Goal: Task Accomplishment & Management: Complete application form

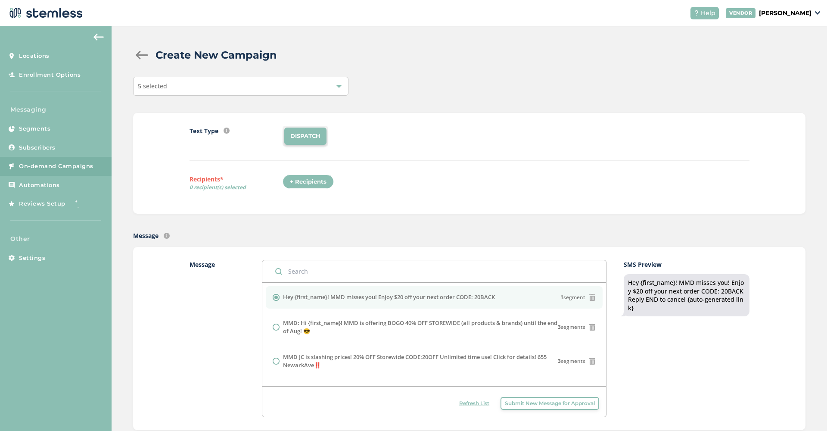
scroll to position [291, 0]
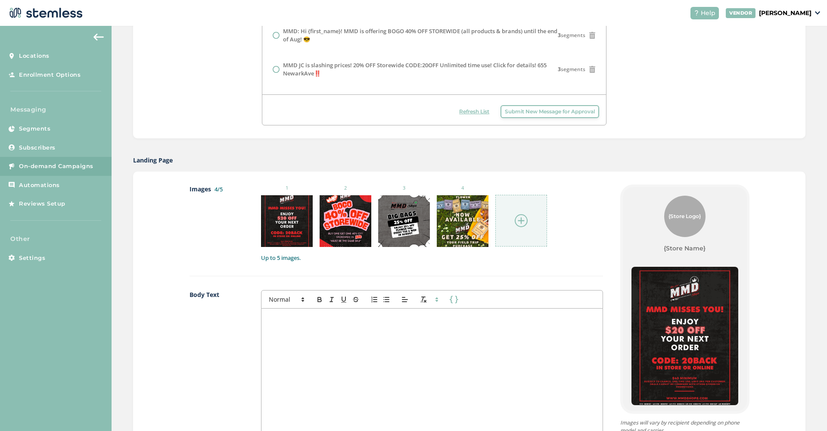
click at [526, 223] on img at bounding box center [521, 220] width 13 height 13
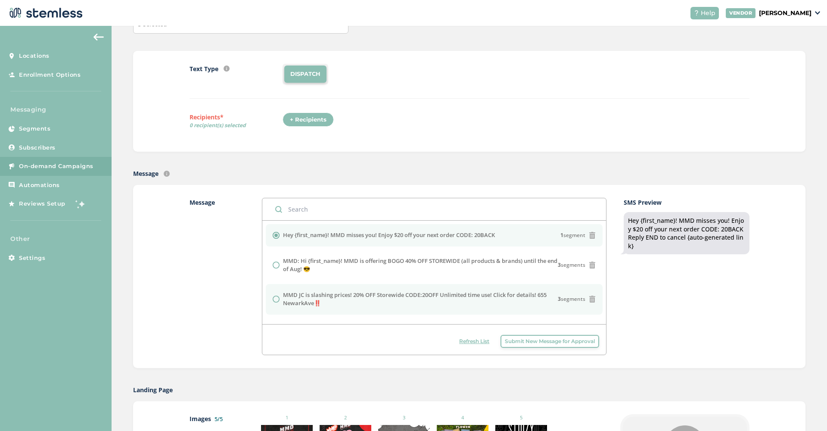
scroll to position [16, 0]
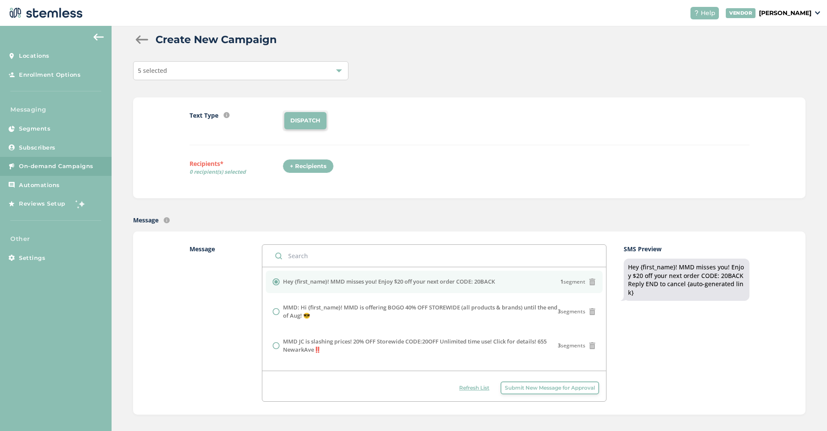
click at [319, 167] on div "+ Recipients" at bounding box center [307, 166] width 51 height 15
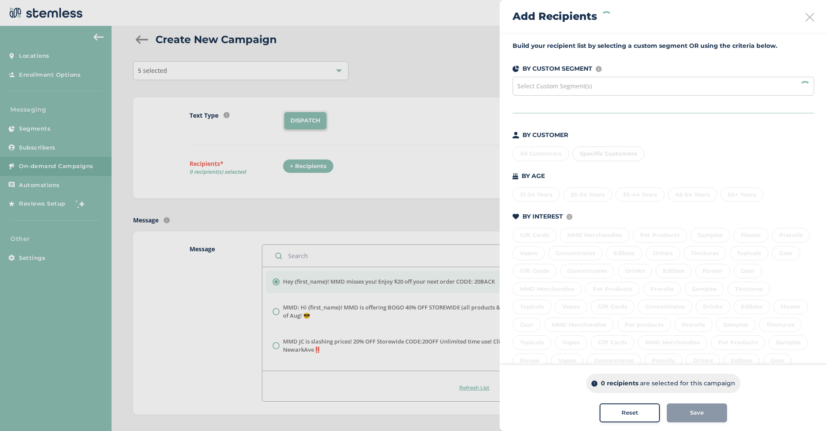
click at [698, 79] on div "Select Custom Segment(s)" at bounding box center [662, 86] width 301 height 19
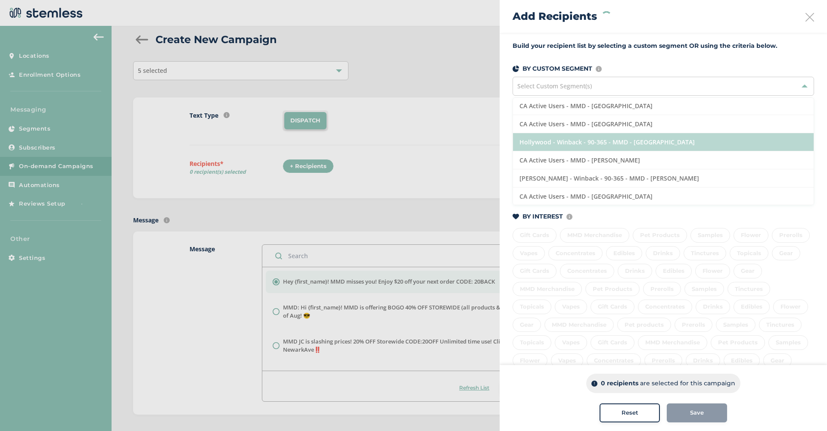
scroll to position [47, 0]
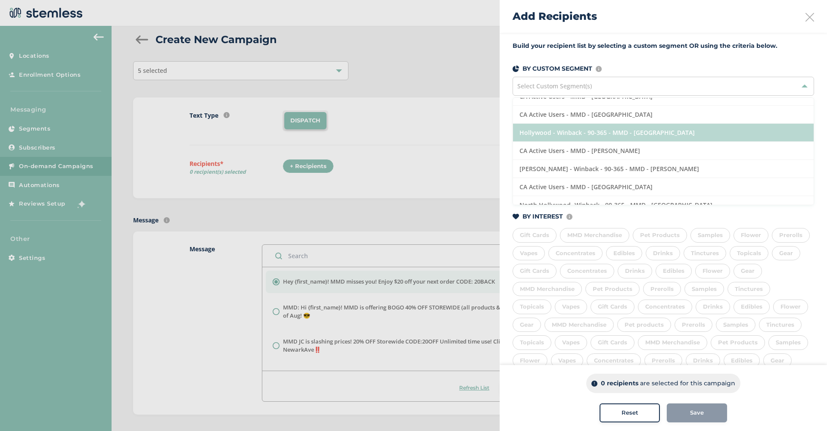
click at [708, 134] on li "Hollywood - Winback - 90-365 - MMD - [GEOGRAPHIC_DATA]" at bounding box center [663, 133] width 301 height 18
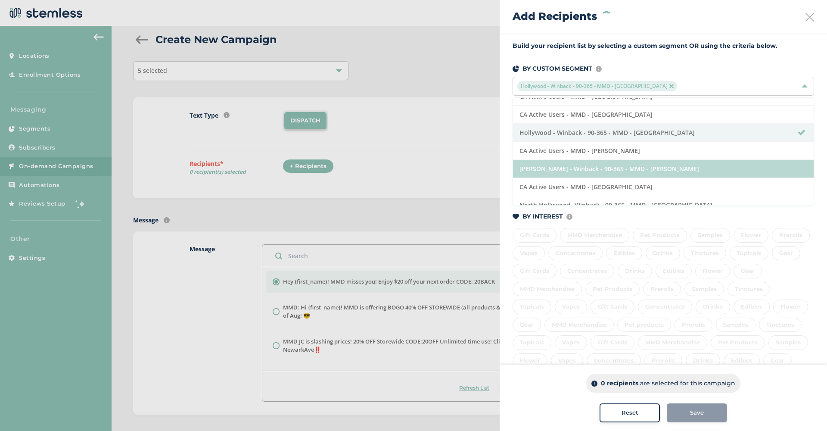
click at [704, 170] on li "[PERSON_NAME] - Winback - 90-365 - MMD - [PERSON_NAME]" at bounding box center [663, 169] width 301 height 18
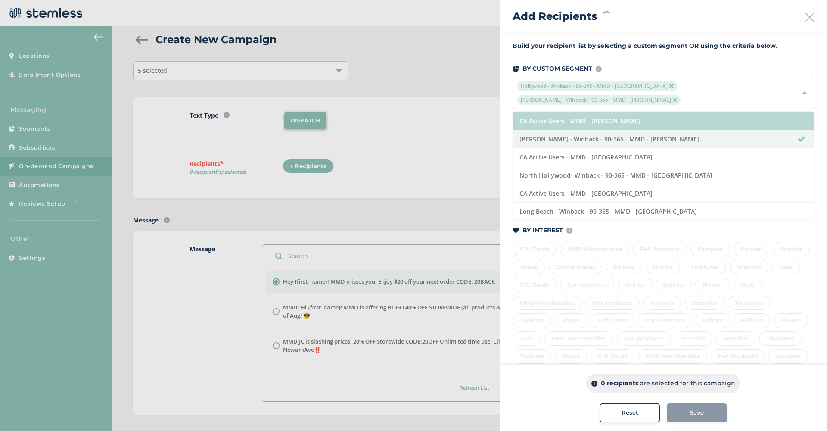
scroll to position [90, 0]
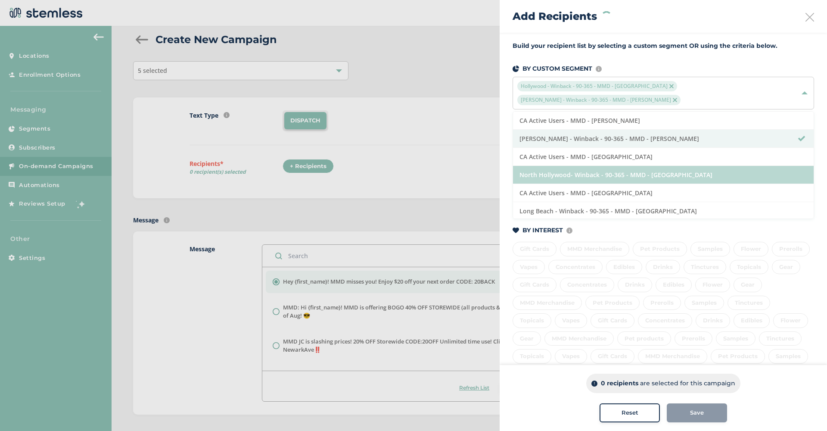
click at [690, 174] on li "North Hollywood- Winback - 90-365 - MMD - [GEOGRAPHIC_DATA]" at bounding box center [663, 175] width 301 height 18
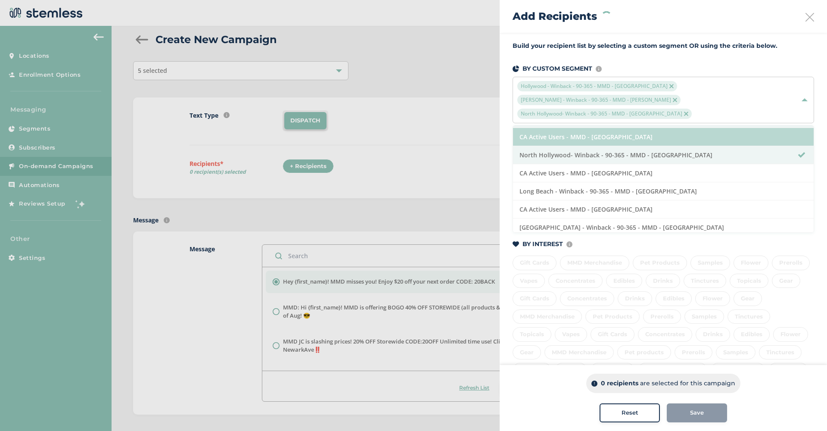
scroll to position [124, 0]
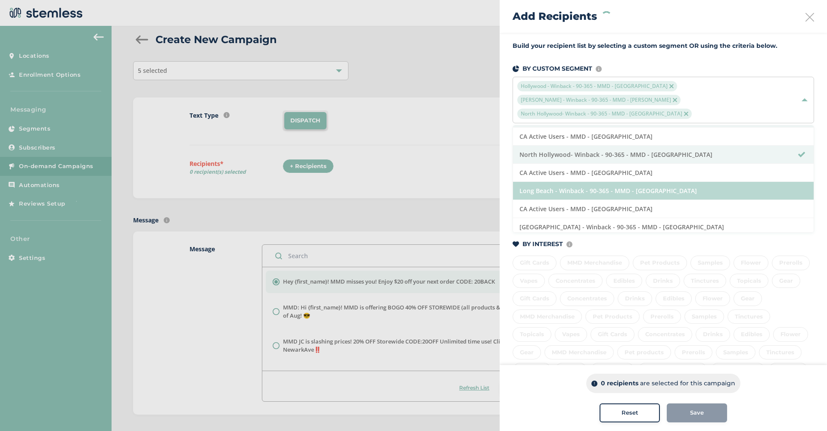
click at [654, 190] on li "Long Beach - Winback - 90-365 - MMD - [GEOGRAPHIC_DATA]" at bounding box center [663, 191] width 301 height 18
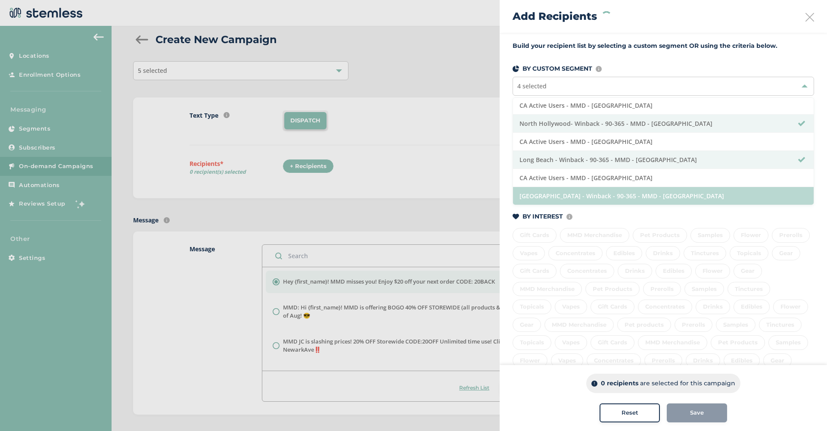
scroll to position [128, 0]
click at [675, 193] on li "[GEOGRAPHIC_DATA] - Winback - 90-365 - MMD - [GEOGRAPHIC_DATA]" at bounding box center [663, 196] width 301 height 18
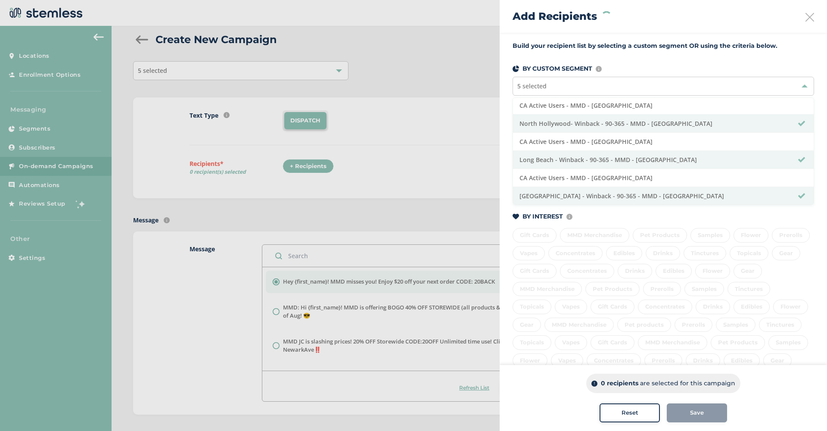
click at [792, 58] on div "Build your recipient list by selecting a custom segment OR using the criteria b…" at bounding box center [662, 257] width 327 height 448
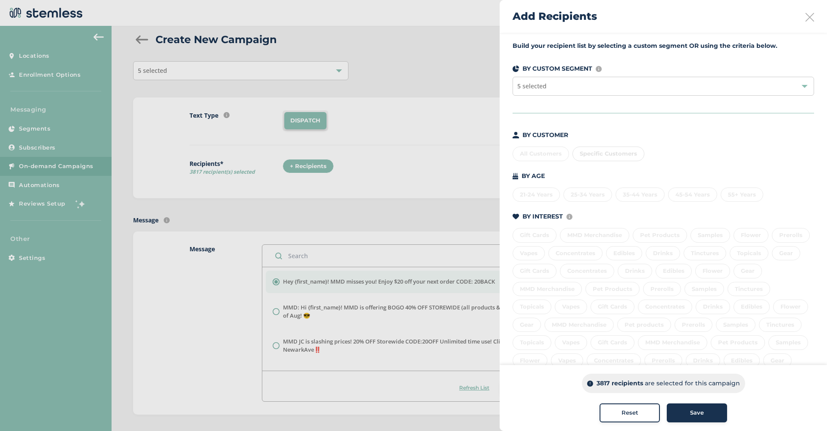
click at [710, 425] on div "3817 recipients are selected for this campaign Reset Save" at bounding box center [662, 398] width 327 height 66
click at [703, 415] on div "Save" at bounding box center [696, 412] width 47 height 9
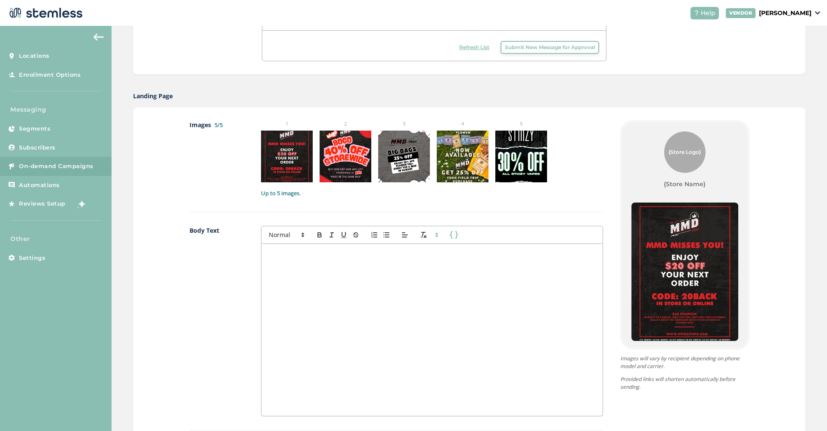
scroll to position [472, 0]
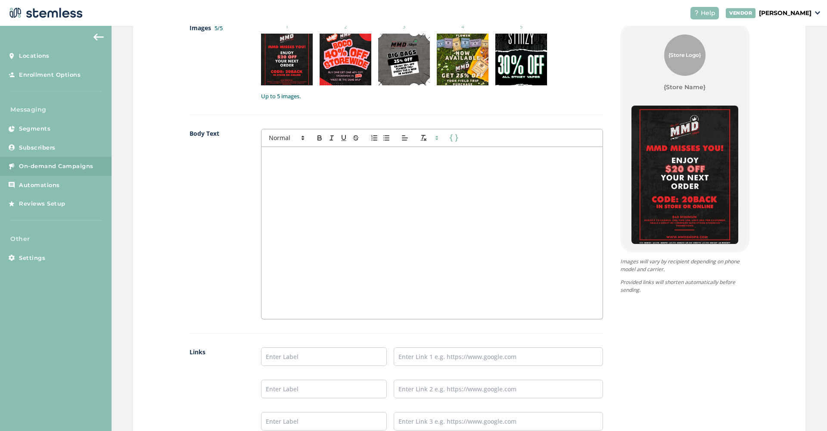
click at [386, 212] on div at bounding box center [431, 233] width 341 height 172
click at [281, 359] on input "text" at bounding box center [324, 356] width 126 height 19
type input "SHOP NOW"
click at [492, 348] on input "text" at bounding box center [498, 356] width 209 height 19
paste input "[URL][DOMAIN_NAME]"
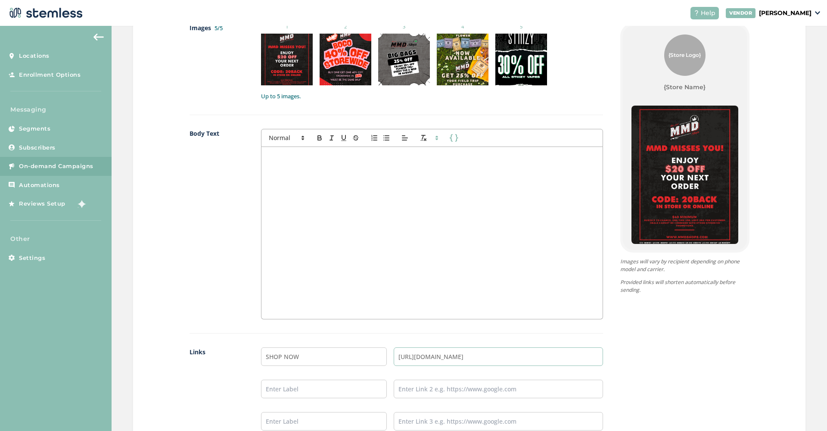
type input "[URL][DOMAIN_NAME]"
click at [453, 278] on div at bounding box center [431, 233] width 341 height 172
click at [327, 161] on p "MMD misses you! Get $20 off your next order in store or online with CODE:20BACK…" at bounding box center [432, 160] width 328 height 16
click at [394, 160] on p "MMD misses you! Get $20 off your next order in store or online with CODE:20BACK…" at bounding box center [432, 160] width 328 height 16
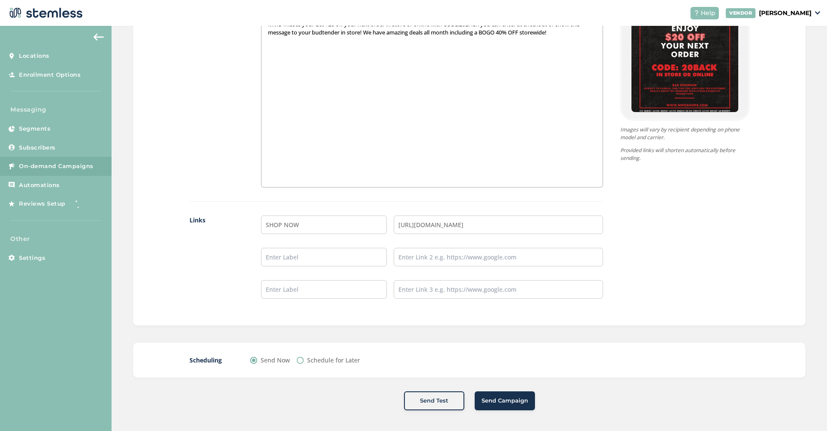
scroll to position [604, 0]
click at [315, 361] on label "Schedule for Later" at bounding box center [333, 360] width 53 height 9
click at [304, 361] on input "Schedule for Later" at bounding box center [300, 360] width 7 height 7
radio input "true"
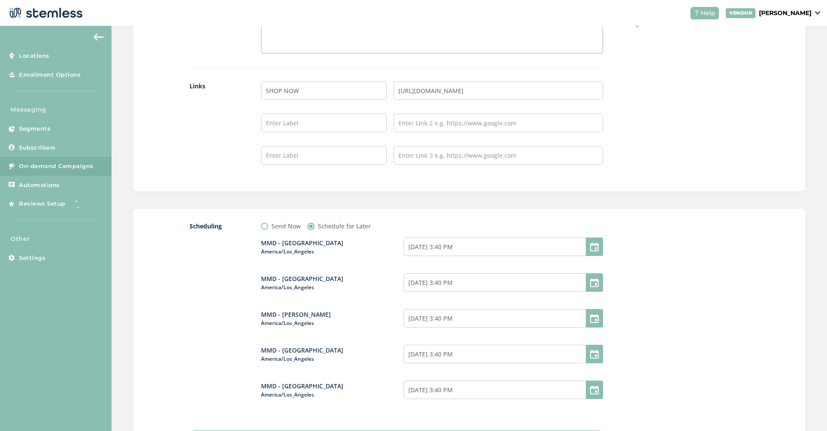
scroll to position [816, 0]
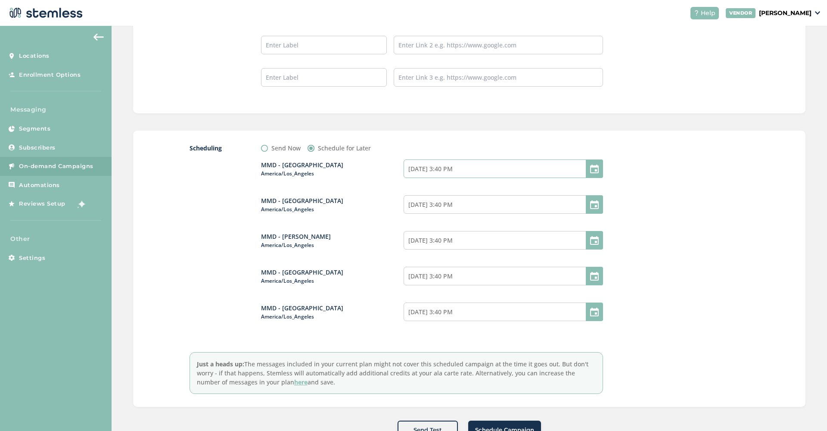
click at [475, 168] on input "[DATE] 3:40 PM" at bounding box center [502, 168] width 199 height 19
select select "15"
select select "40"
click at [442, 245] on span "12" at bounding box center [443, 247] width 12 height 12
type input "[DATE] 3:40 PM"
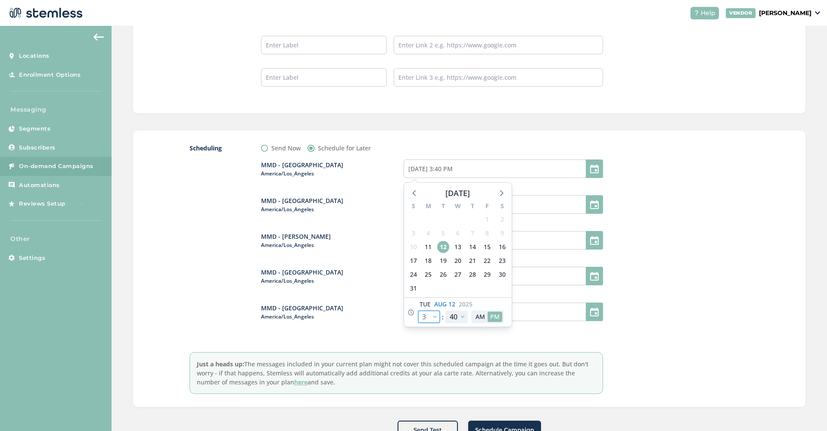
select select "21"
type input "[DATE] 9:40 PM"
select select "21"
click at [481, 319] on button "AM" at bounding box center [480, 316] width 15 height 10
type input "[DATE] 9:40 AM"
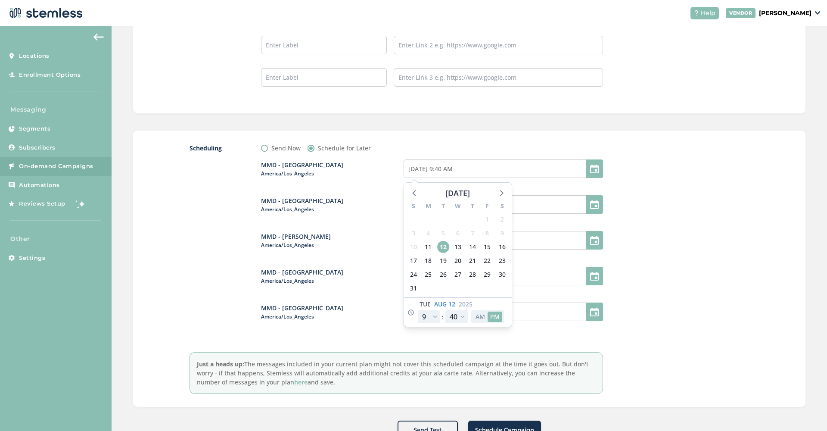
select select "9"
click at [639, 203] on div at bounding box center [684, 268] width 129 height 250
click at [473, 205] on input "[DATE] 3:40 PM" at bounding box center [502, 204] width 199 height 19
select select "15"
select select "40"
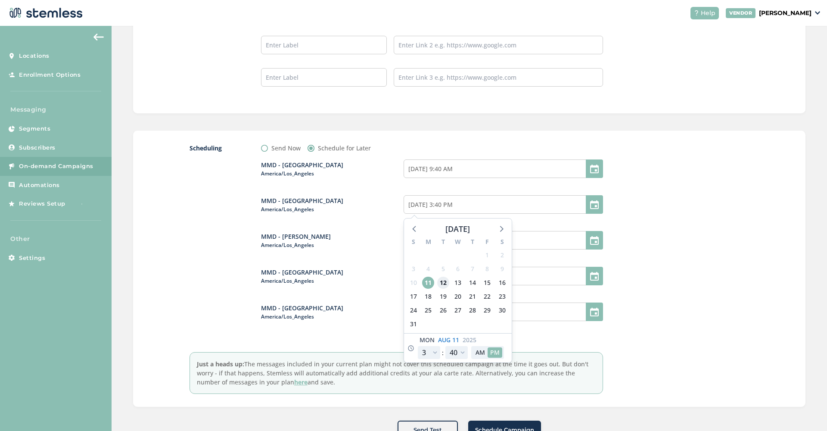
click at [444, 279] on span "12" at bounding box center [443, 282] width 12 height 12
type input "[DATE] 3:40 PM"
select select "21"
type input "[DATE] 9:40 PM"
select select "21"
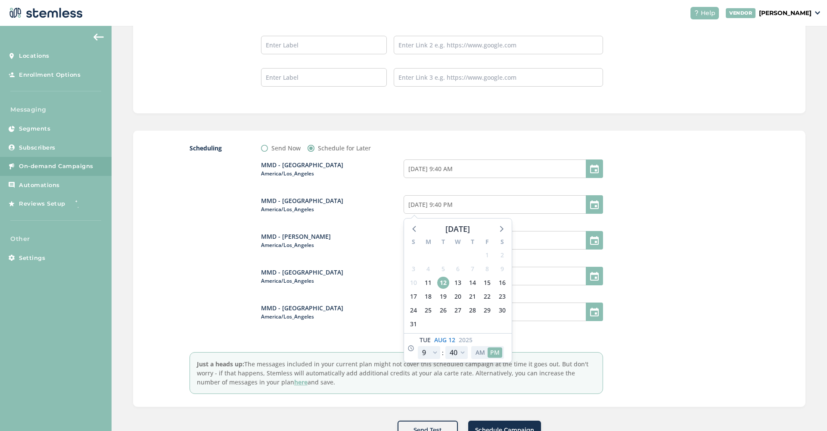
click at [481, 354] on button "AM" at bounding box center [480, 352] width 15 height 10
type input "[DATE] 9:40 AM"
select select "9"
click at [623, 281] on div at bounding box center [684, 268] width 129 height 250
click at [476, 238] on input "[DATE] 3:40 PM" at bounding box center [502, 240] width 199 height 19
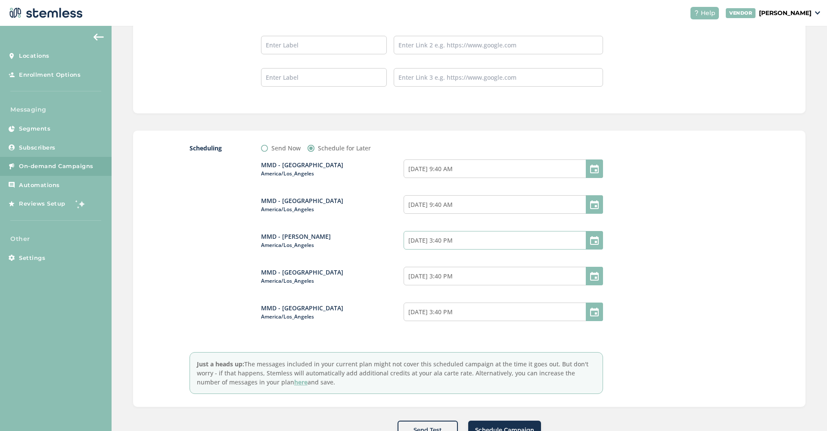
select select "15"
select select "40"
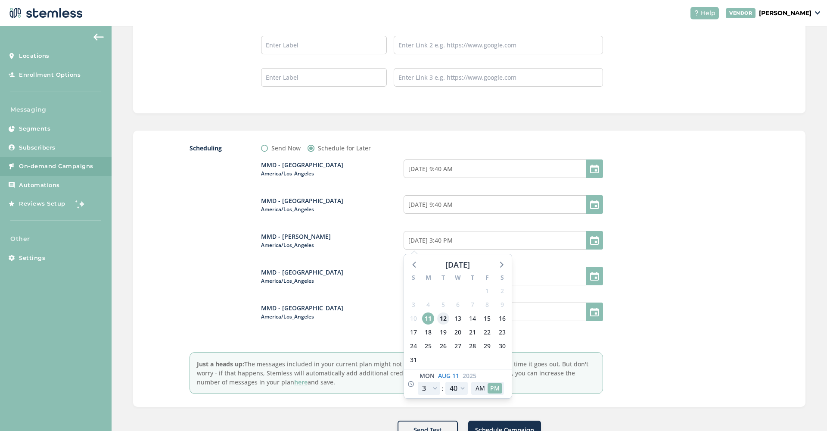
click at [441, 316] on span "12" at bounding box center [443, 318] width 12 height 12
type input "[DATE] 3:40 PM"
select select "21"
type input "[DATE] 9:40 PM"
select select "21"
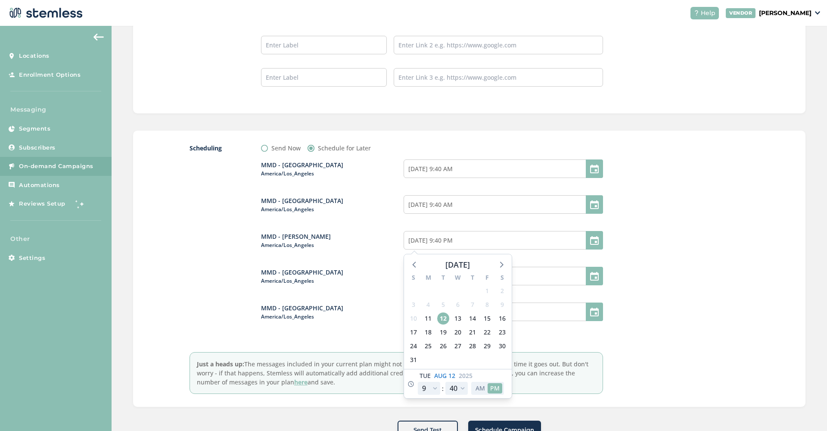
click at [484, 386] on button "AM" at bounding box center [480, 388] width 15 height 10
type input "[DATE] 9:40 AM"
select select "9"
click at [675, 298] on div at bounding box center [684, 268] width 129 height 250
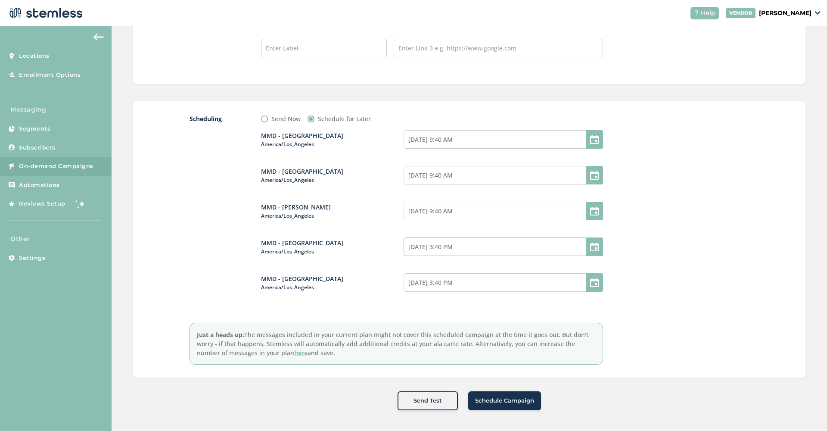
scroll to position [845, 0]
click at [482, 249] on input "[DATE] 3:40 PM" at bounding box center [502, 247] width 199 height 19
select select "15"
select select "40"
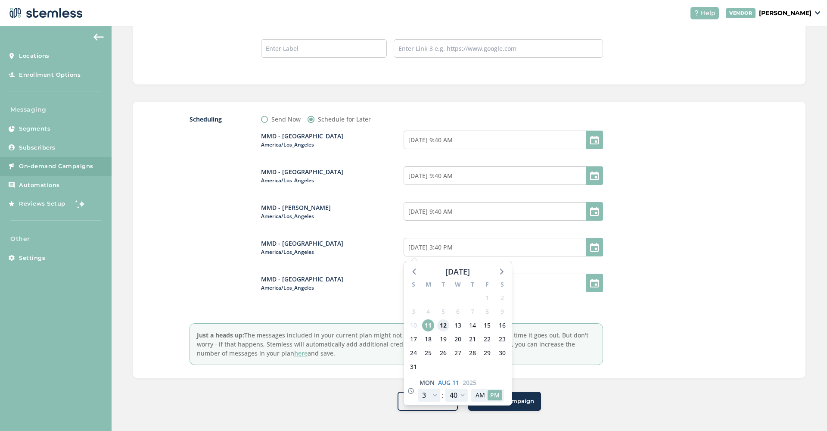
click at [443, 322] on span "12" at bounding box center [443, 325] width 12 height 12
type input "[DATE] 3:40 PM"
select select "21"
type input "[DATE] 9:40 PM"
select select "21"
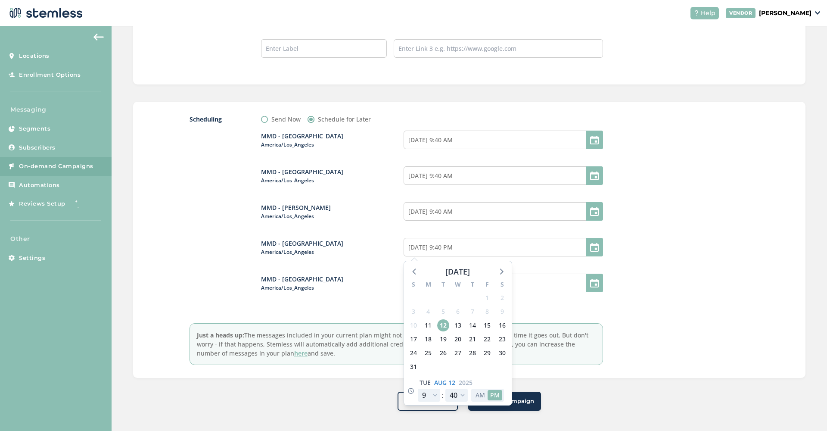
click at [474, 394] on button "AM" at bounding box center [480, 395] width 15 height 10
type input "[DATE] 9:40 AM"
select select "9"
click at [668, 341] on div at bounding box center [684, 240] width 129 height 250
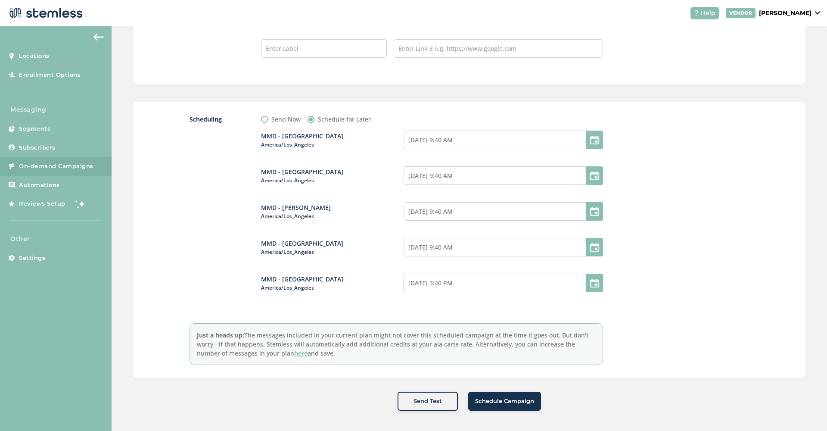
click at [430, 286] on input "[DATE] 3:40 PM" at bounding box center [502, 282] width 199 height 19
select select "15"
select select "40"
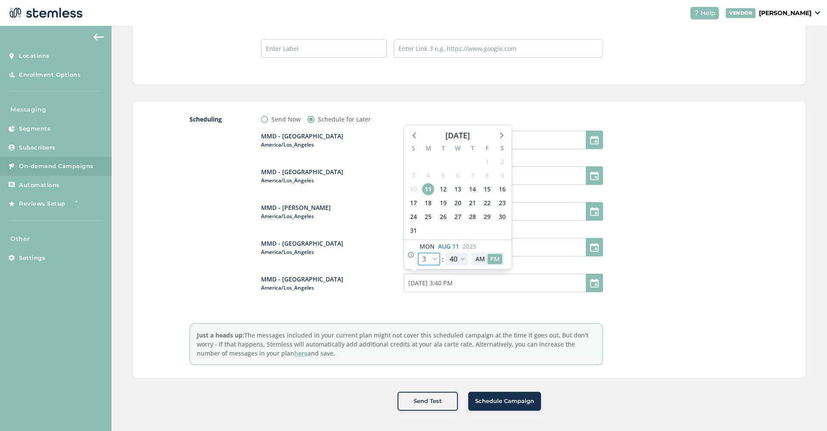
select select "21"
type input "[DATE] 9:40 PM"
select select "21"
click at [480, 257] on button "AM" at bounding box center [480, 259] width 15 height 10
type input "[DATE] 9:40 AM"
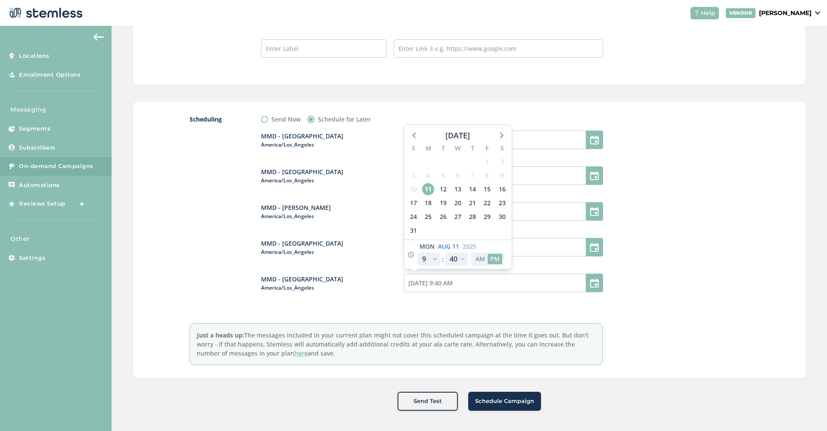
select select "9"
click at [452, 281] on input "[DATE] 9:40 AM" at bounding box center [502, 282] width 199 height 19
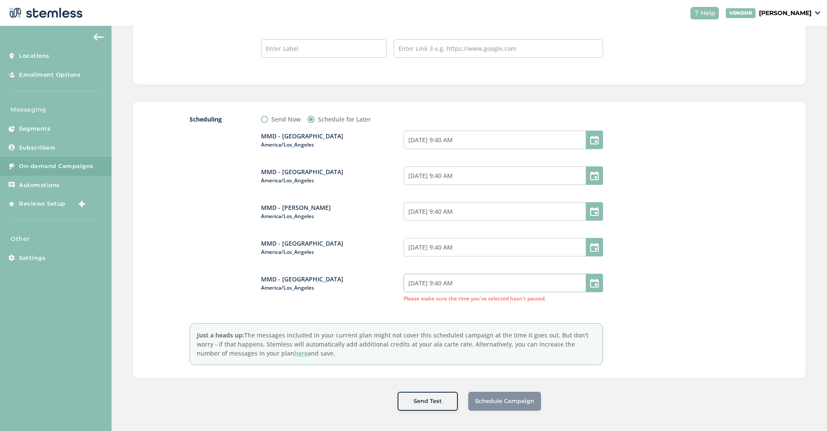
click at [450, 273] on input "[DATE] 9:40 AM" at bounding box center [502, 282] width 199 height 19
select select "9"
select select "40"
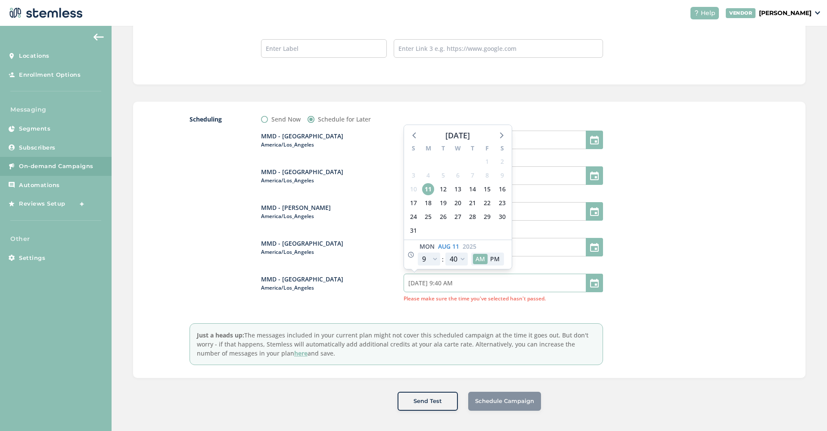
click at [487, 282] on input "[DATE] 9:40 AM" at bounding box center [502, 282] width 199 height 19
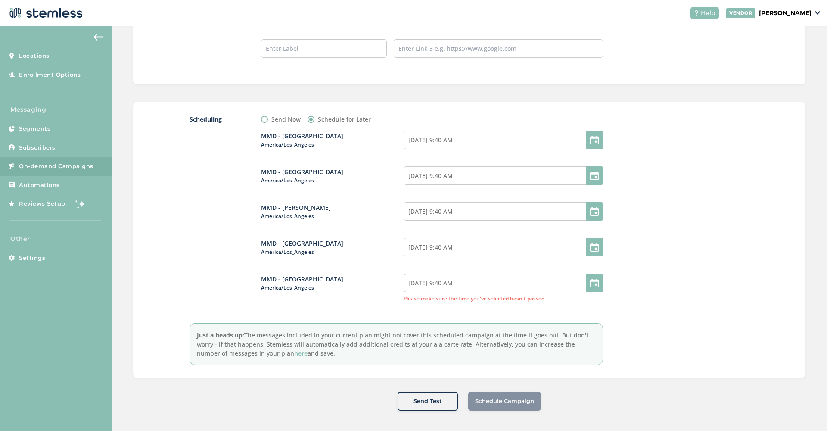
click at [474, 285] on input "[DATE] 9:40 AM" at bounding box center [502, 282] width 199 height 19
select select "9"
select select "40"
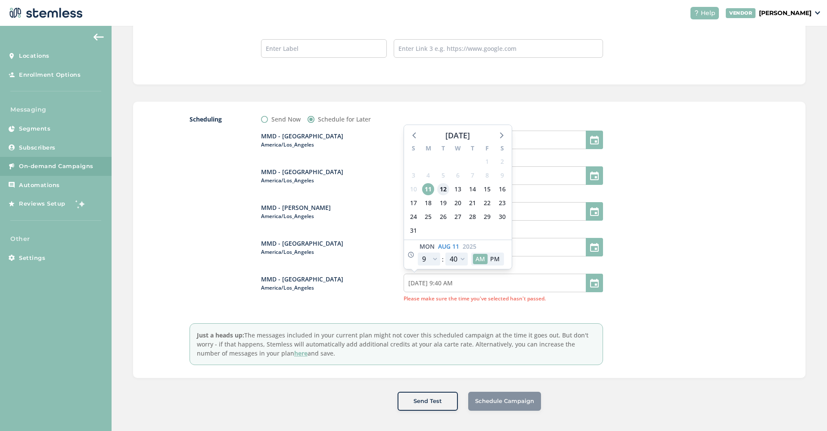
click at [442, 191] on span "12" at bounding box center [443, 189] width 12 height 12
type input "[DATE] 9:40 AM"
click at [685, 265] on div at bounding box center [684, 240] width 129 height 250
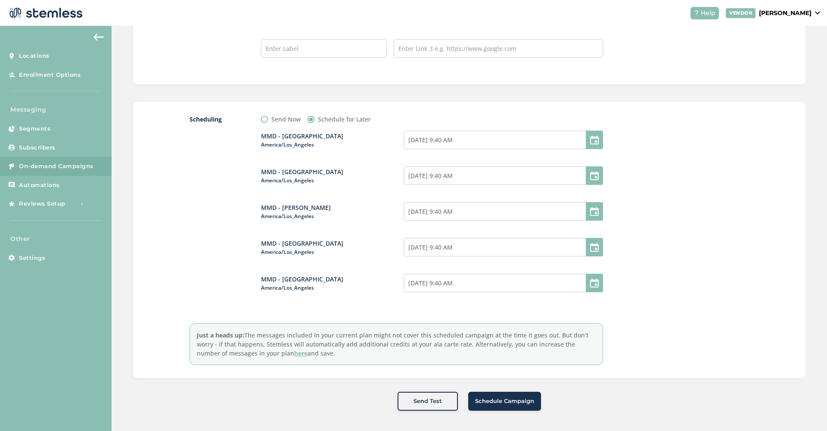
click at [519, 409] on button "Schedule Campaign" at bounding box center [504, 400] width 73 height 19
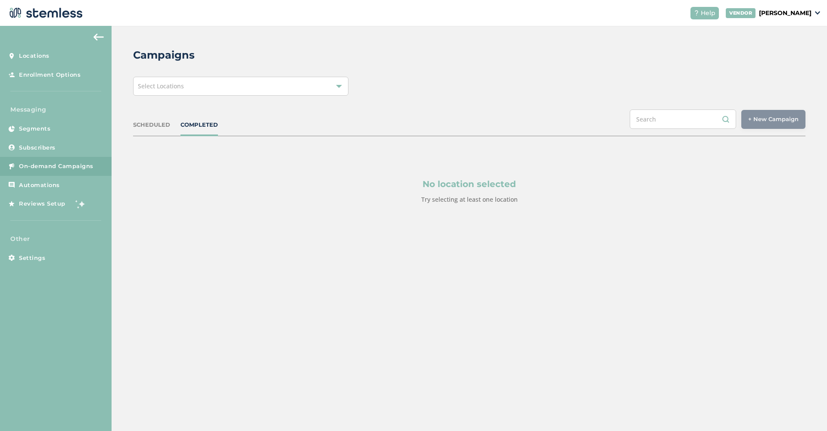
click at [338, 85] on div at bounding box center [339, 86] width 6 height 6
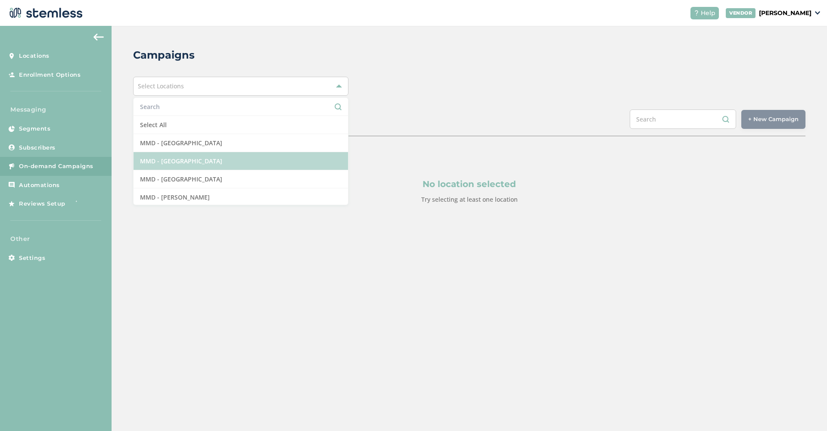
click at [178, 158] on li "MMD - [GEOGRAPHIC_DATA]" at bounding box center [240, 161] width 214 height 18
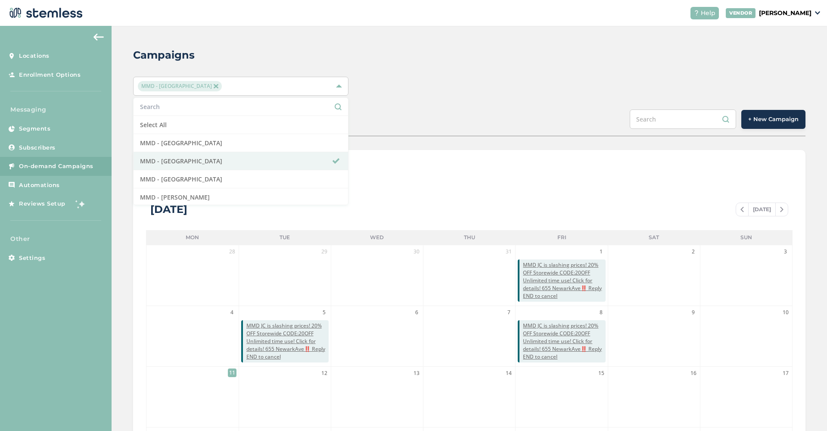
click at [773, 119] on span "+ New Campaign" at bounding box center [773, 119] width 50 height 9
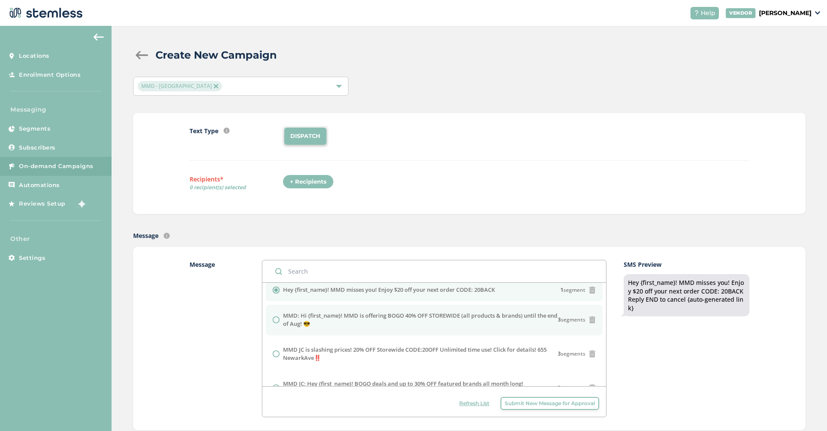
scroll to position [8, 0]
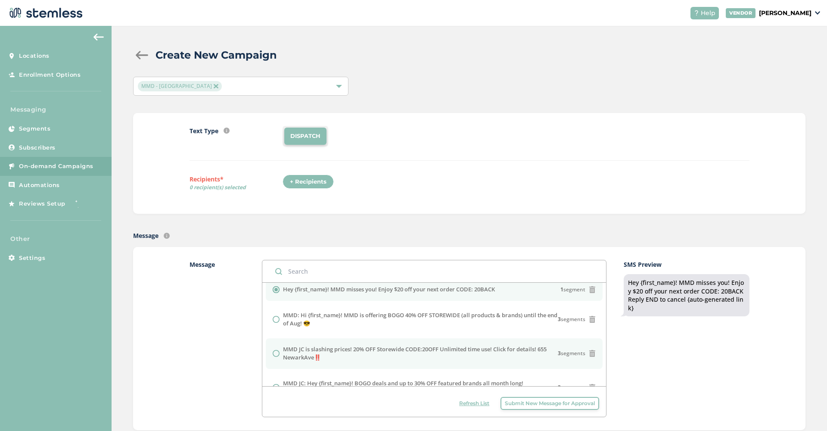
click at [360, 356] on label "MMD JC is slashing prices! 20% OFF Storewide CODE:20OFF Unlimited time use! Cli…" at bounding box center [420, 353] width 275 height 17
radio input "false"
radio input "true"
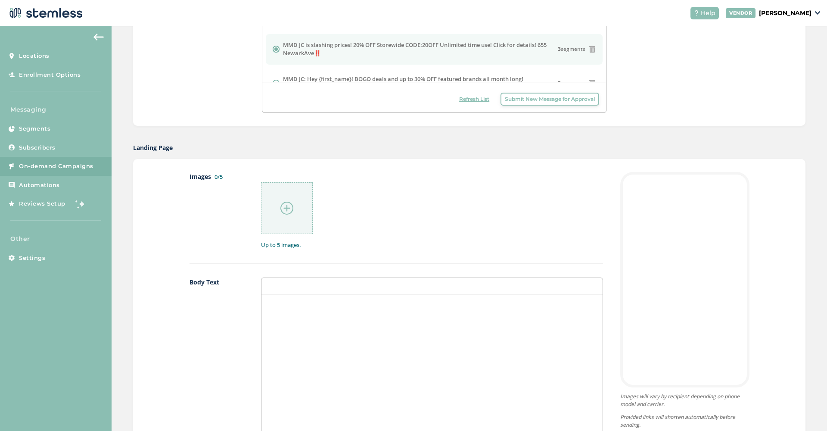
scroll to position [329, 0]
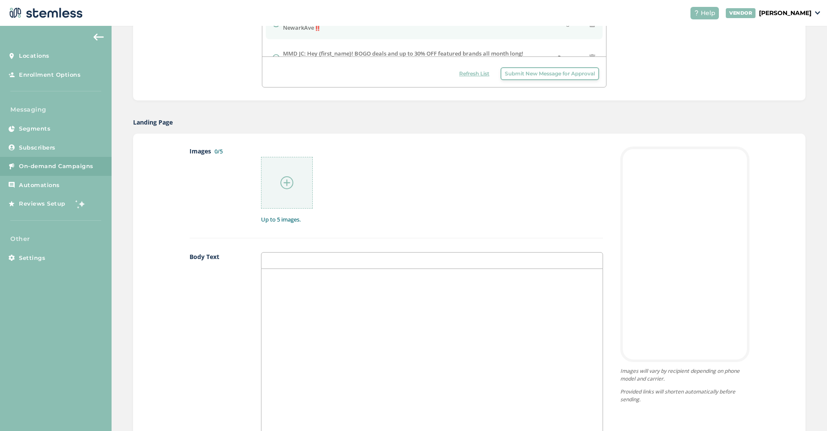
click at [285, 180] on img at bounding box center [286, 182] width 13 height 13
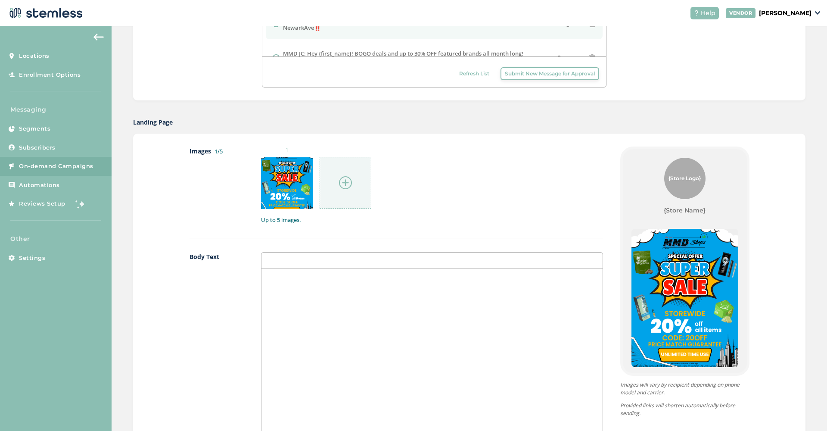
click at [341, 181] on img at bounding box center [345, 182] width 13 height 13
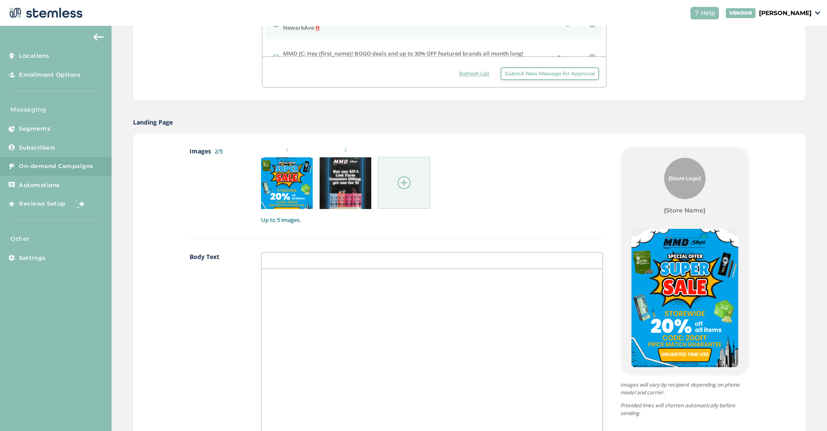
click at [403, 180] on img at bounding box center [403, 182] width 13 height 13
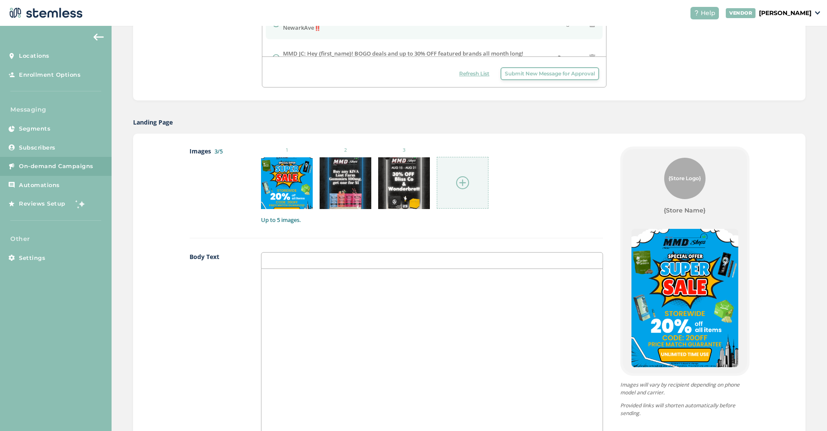
click at [334, 295] on div at bounding box center [431, 355] width 341 height 172
drag, startPoint x: 490, startPoint y: 274, endPoint x: 581, endPoint y: 276, distance: 90.9
click at [581, 276] on span "MMD Jersey City is slashing prices with the whole store at 20% off PLUS more de…" at bounding box center [431, 282] width 326 height 16
click at [299, 285] on span "MMD Jersey City is slashing prices with the whole store at 20% off PLUS more de…" at bounding box center [430, 282] width 325 height 16
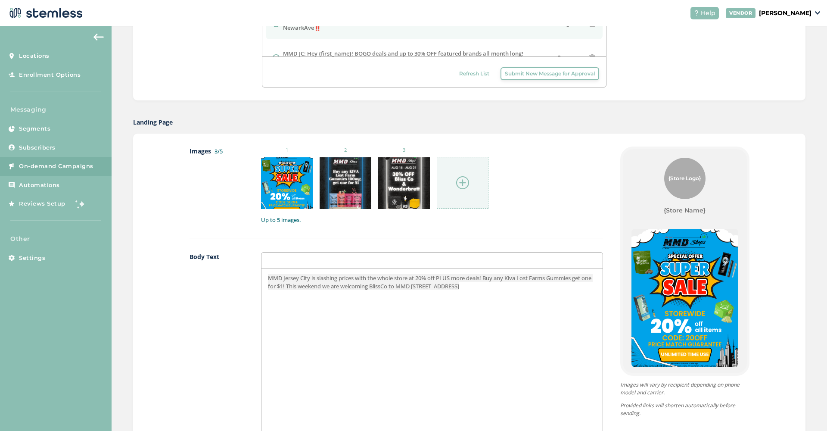
click at [403, 287] on span "MMD Jersey City is slashing prices with the whole store at 20% off PLUS more de…" at bounding box center [430, 282] width 325 height 16
click at [467, 283] on span "MMD Jersey City is slashing prices with the whole store at 20% off PLUS more de…" at bounding box center [430, 282] width 325 height 16
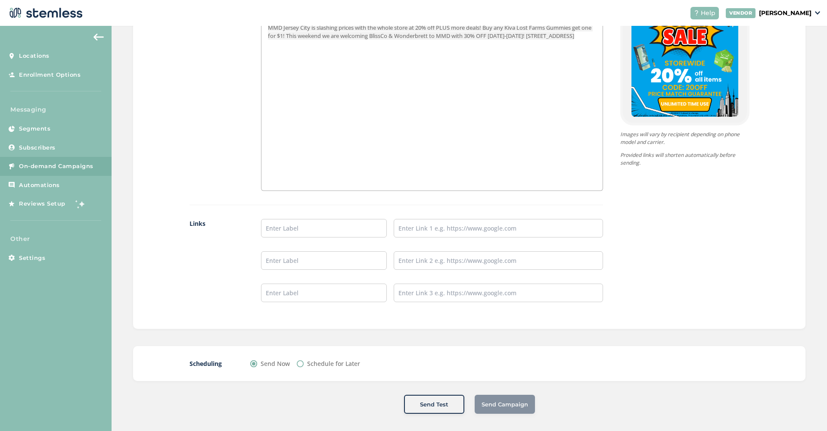
scroll to position [583, 0]
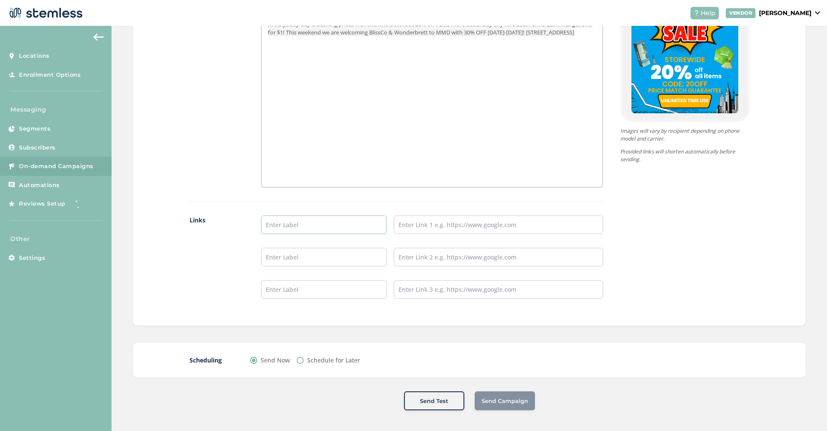
click at [338, 227] on input "text" at bounding box center [324, 224] width 126 height 19
type input "SHOP NOW"
click at [428, 227] on input "text" at bounding box center [498, 224] width 209 height 19
paste input "[URL][DOMAIN_NAME]"
type input "[URL][DOMAIN_NAME]"
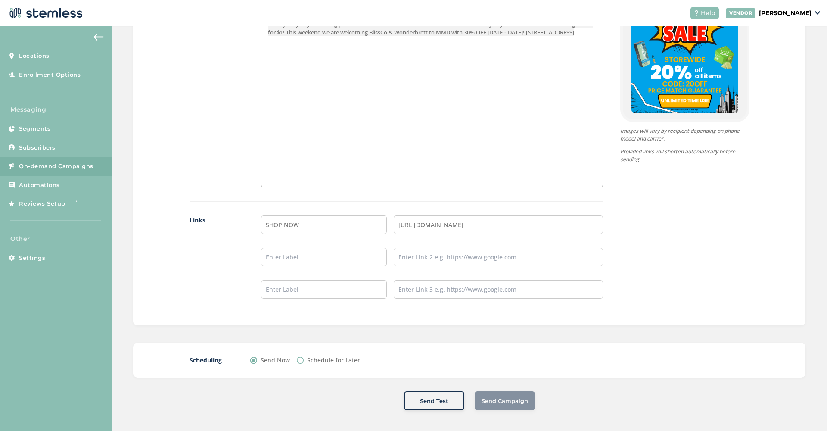
click at [674, 267] on div "{Store Logo} {Store Name} MMD Jersey City is slashing prices with the whole sto…" at bounding box center [676, 102] width 146 height 419
click at [335, 357] on label "Schedule for Later" at bounding box center [333, 359] width 53 height 9
click at [304, 357] on input "Schedule for Later" at bounding box center [300, 360] width 7 height 7
radio input "true"
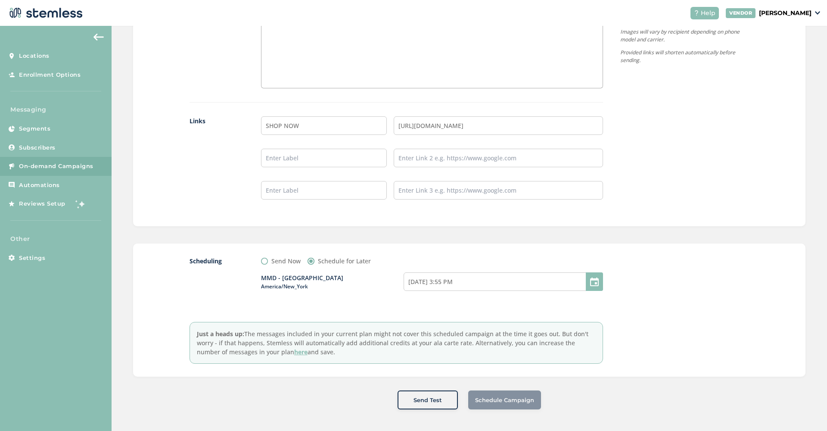
scroll to position [681, 0]
click at [496, 289] on input "[DATE] 3:55 PM" at bounding box center [502, 282] width 199 height 19
select select "18"
select select "55"
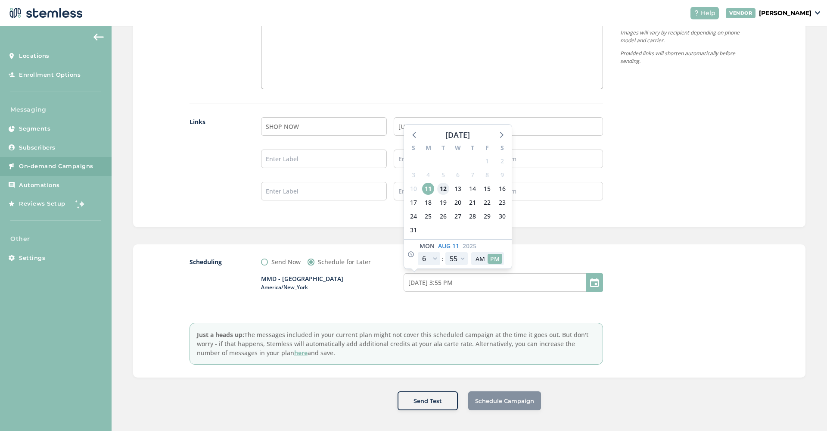
click at [443, 189] on span "12" at bounding box center [443, 189] width 12 height 12
type input "[DATE] 3:55 PM"
select select "22"
type input "[DATE] 7:55 PM"
select select "22"
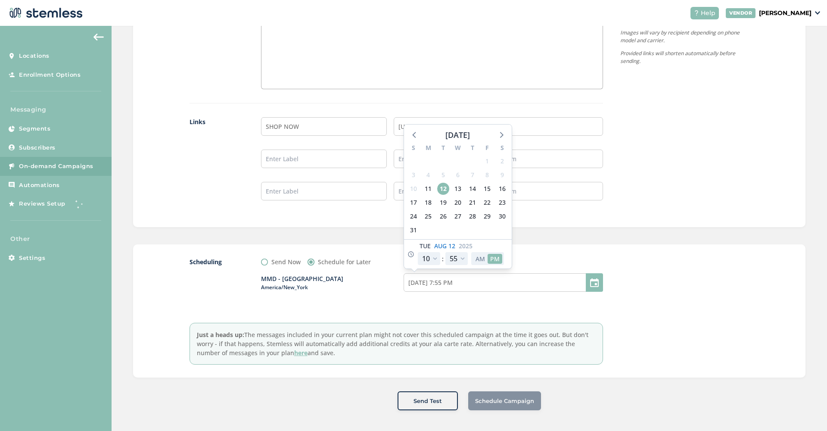
click at [480, 257] on button "AM" at bounding box center [480, 259] width 15 height 10
type input "[DATE] 7:55 AM"
select select "10"
click at [673, 178] on div "{Store Logo} {Store Name} MMD Jersey City is slashing prices with the whole sto…" at bounding box center [676, 4] width 146 height 419
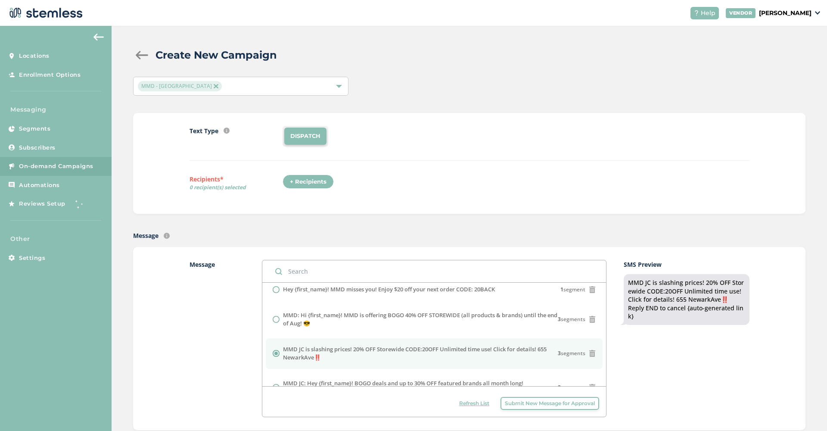
scroll to position [0, 0]
click at [310, 177] on div "+ Recipients" at bounding box center [307, 181] width 51 height 15
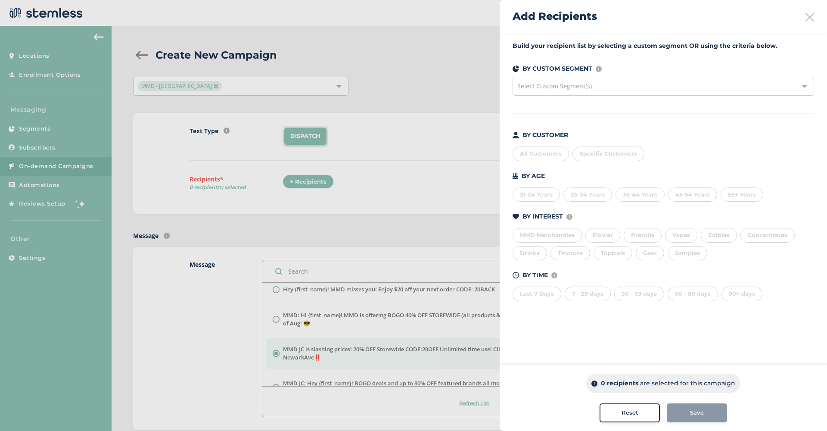
click at [531, 153] on div "All Customers" at bounding box center [540, 153] width 56 height 15
click at [707, 420] on button "Save" at bounding box center [697, 412] width 60 height 19
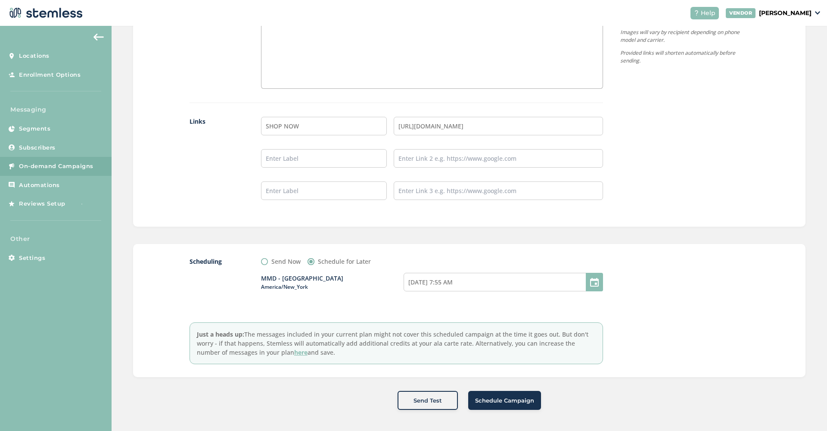
scroll to position [681, 0]
click at [496, 397] on span "Schedule Campaign" at bounding box center [504, 401] width 59 height 9
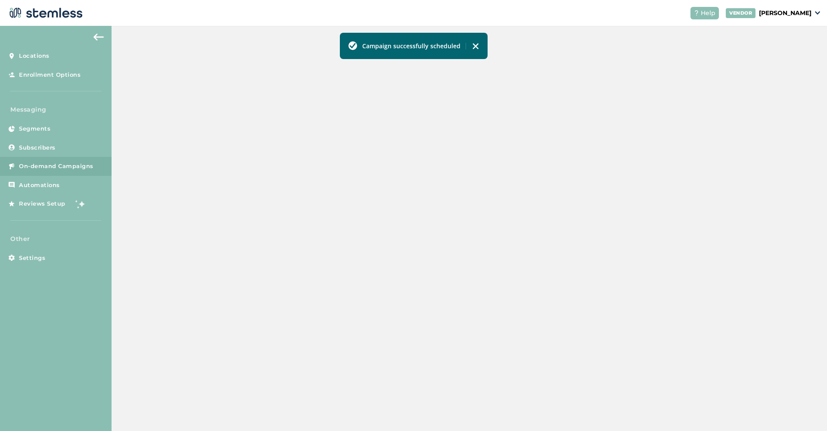
scroll to position [152, 0]
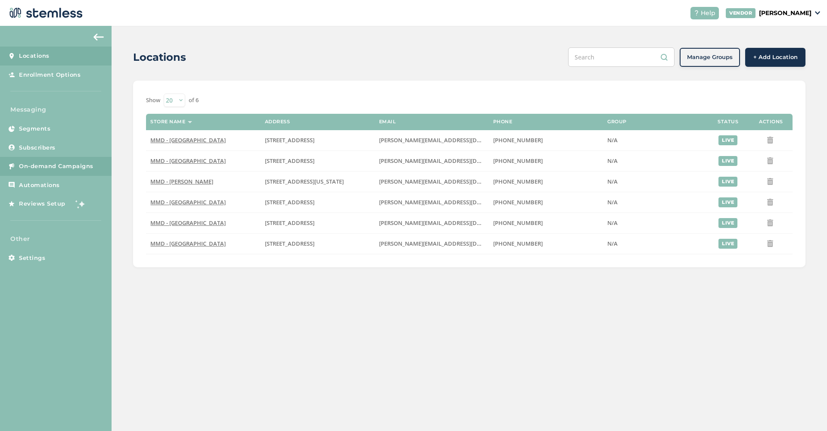
click at [77, 163] on span "On-demand Campaigns" at bounding box center [56, 166] width 74 height 9
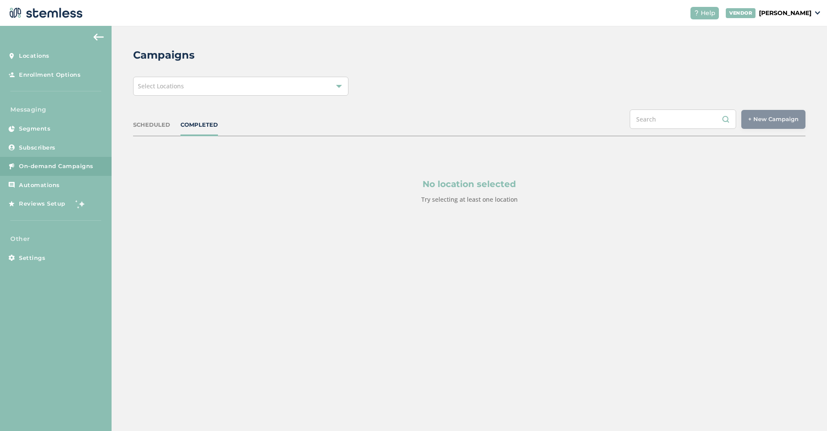
click at [274, 91] on div "Select Locations" at bounding box center [240, 86] width 215 height 19
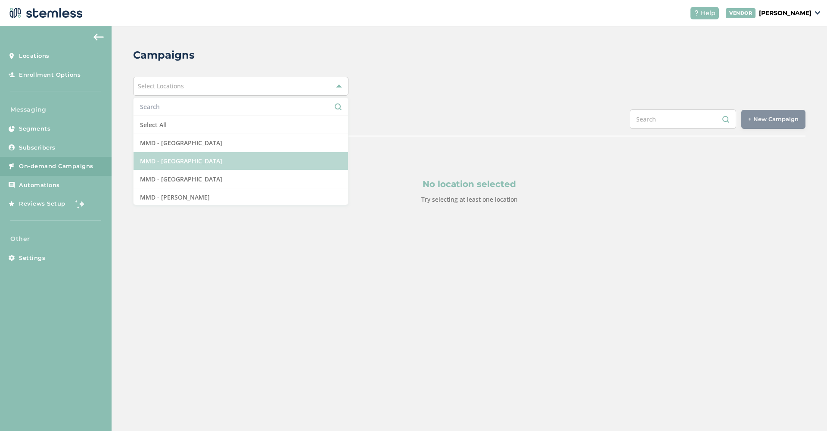
click at [240, 155] on li "MMD - [GEOGRAPHIC_DATA]" at bounding box center [240, 161] width 214 height 18
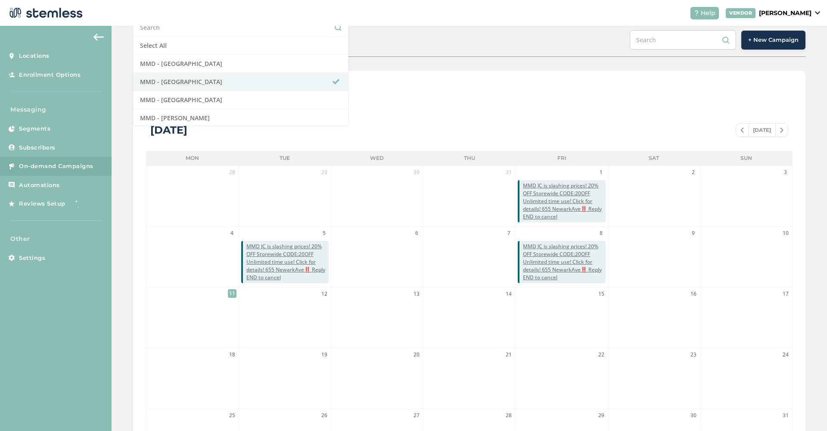
scroll to position [119, 0]
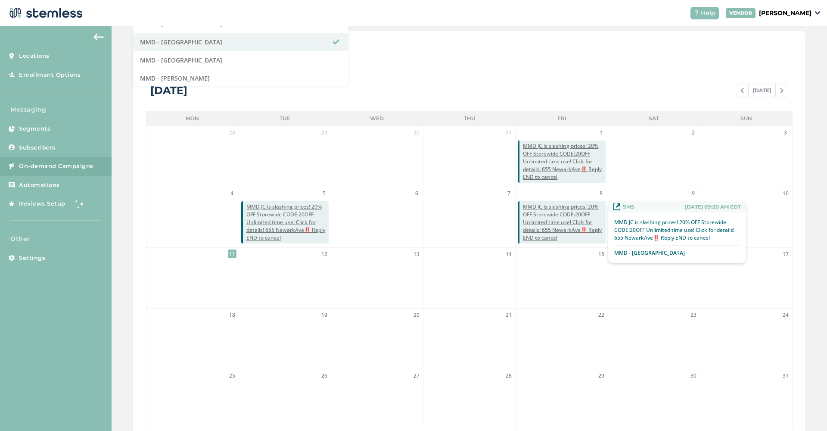
click at [546, 219] on span "MMD JC is slashing prices! 20% OFF Storewide CODE:20OFF Unlimited time use! Cli…" at bounding box center [564, 222] width 82 height 39
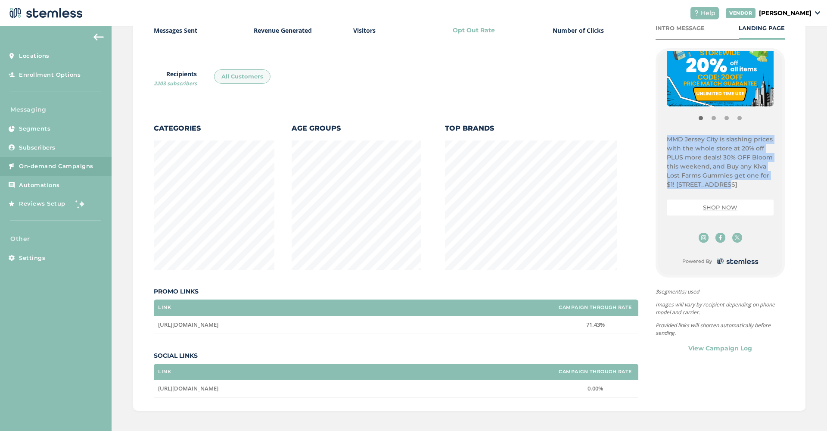
drag, startPoint x: 666, startPoint y: 138, endPoint x: 730, endPoint y: 180, distance: 76.2
click at [730, 180] on div "{Store Logo} {Store Name} MMD Jersey City is slashing prices with the whole sto…" at bounding box center [720, 163] width 124 height 224
copy p "MMD Jersey City is slashing prices with the whole store at 20% off PLUS more de…"
